Goal: Task Accomplishment & Management: Use online tool/utility

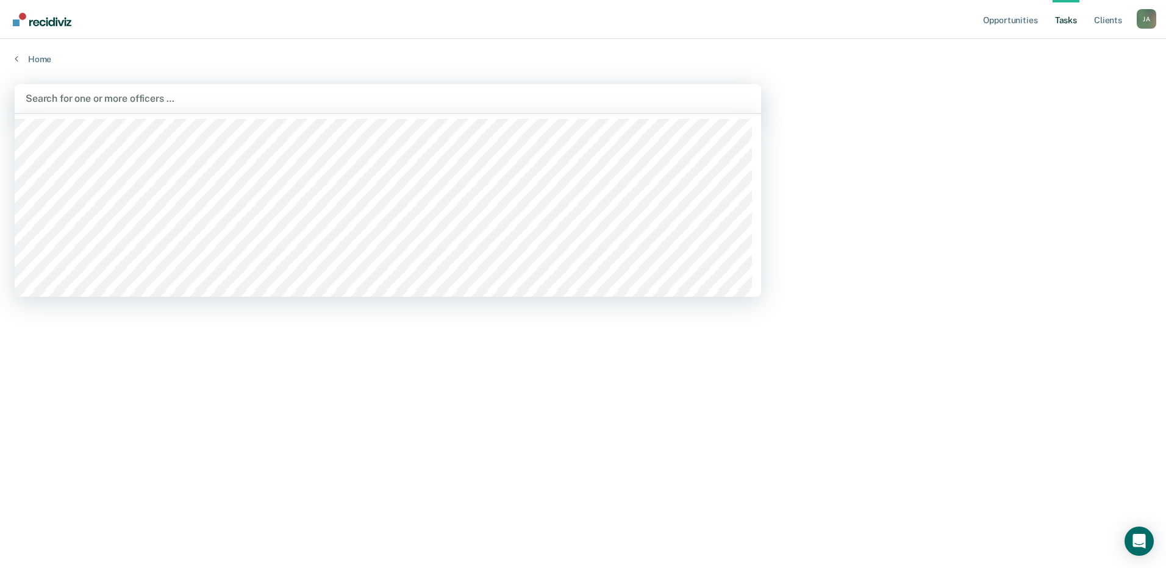
click at [79, 101] on div at bounding box center [388, 98] width 724 height 14
type input "[PERSON_NAME]"
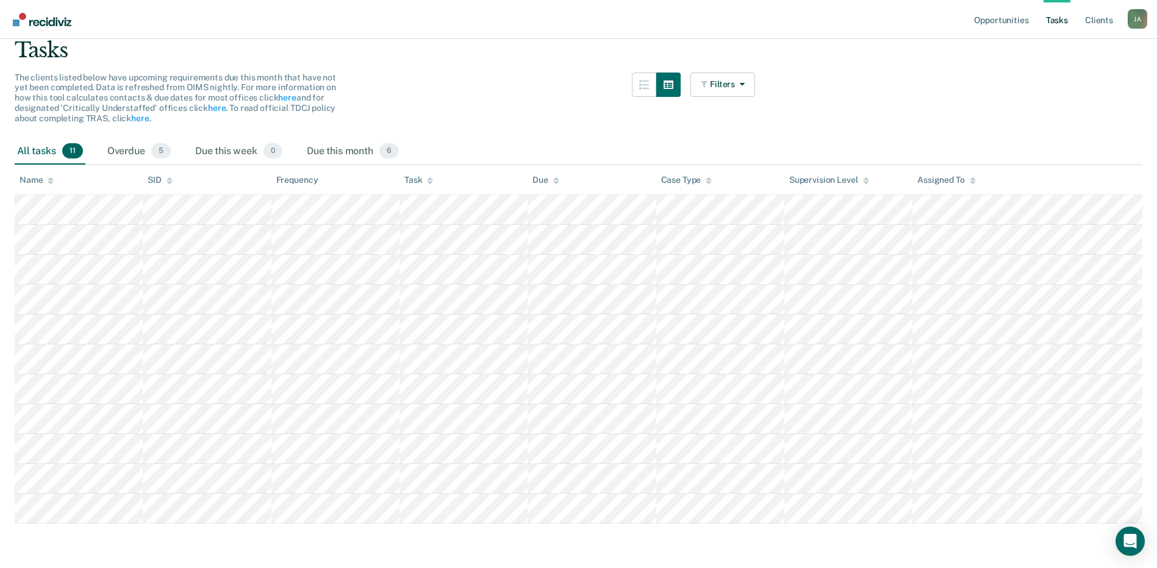
scroll to position [95, 0]
